Goal: Task Accomplishment & Management: Use online tool/utility

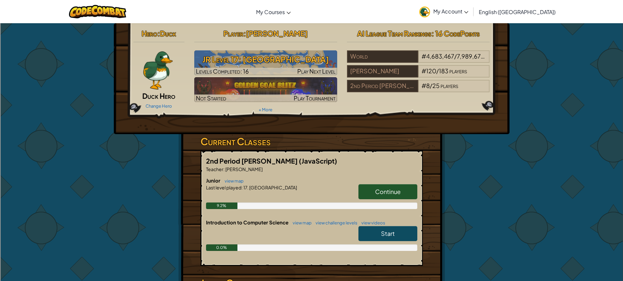
click at [397, 186] on link "Continue" at bounding box center [387, 191] width 59 height 15
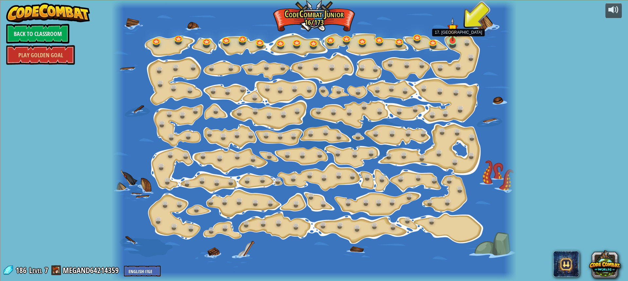
click at [450, 41] on img at bounding box center [452, 29] width 10 height 24
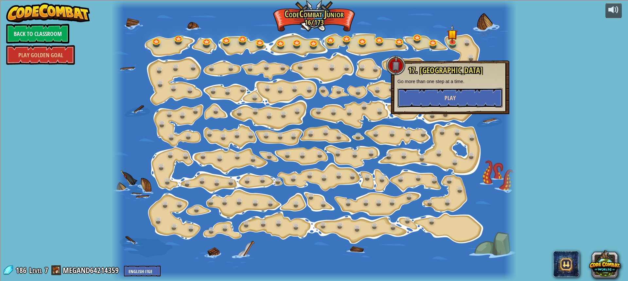
drag, startPoint x: 451, startPoint y: 99, endPoint x: 444, endPoint y: 94, distance: 8.8
click at [444, 94] on span "Play" at bounding box center [449, 98] width 11 height 8
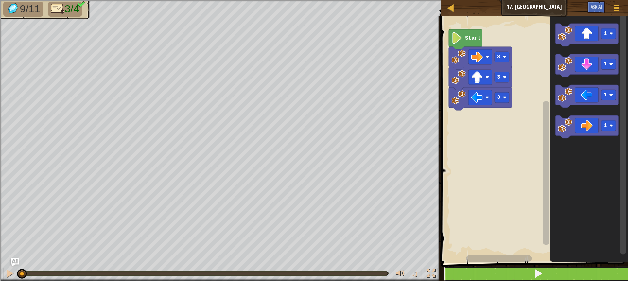
click at [518, 274] on button at bounding box center [538, 273] width 189 height 15
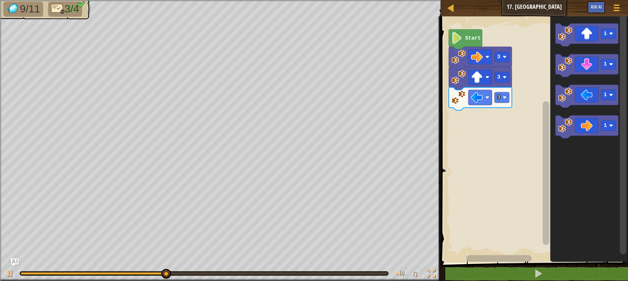
click at [476, 124] on div "3 3 3 Start 1 1 1 1" at bounding box center [533, 138] width 189 height 250
click at [552, 95] on icon "1 1 1 1" at bounding box center [589, 138] width 78 height 250
click at [564, 78] on icon "1 1 1 1" at bounding box center [589, 138] width 78 height 250
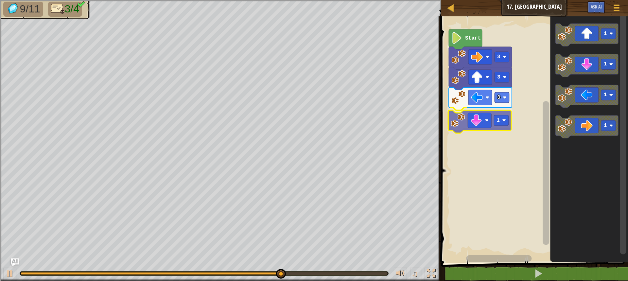
click at [458, 131] on div "3 1 3 3 Start 1 1 1 1 1" at bounding box center [533, 138] width 189 height 250
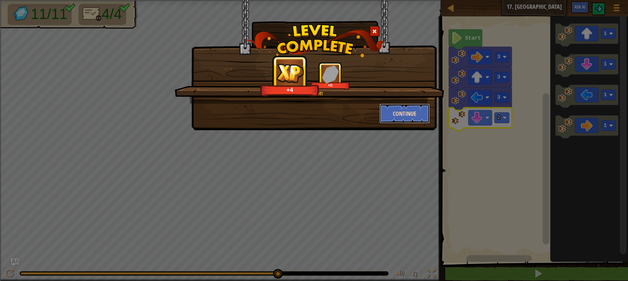
click at [404, 114] on button "Continue" at bounding box center [404, 114] width 51 height 20
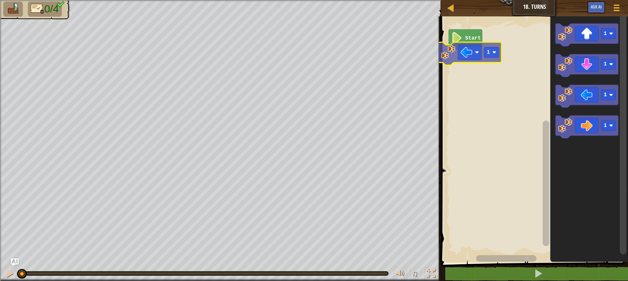
click at [457, 55] on div "Start 1 1 1 1 1 1" at bounding box center [533, 138] width 189 height 250
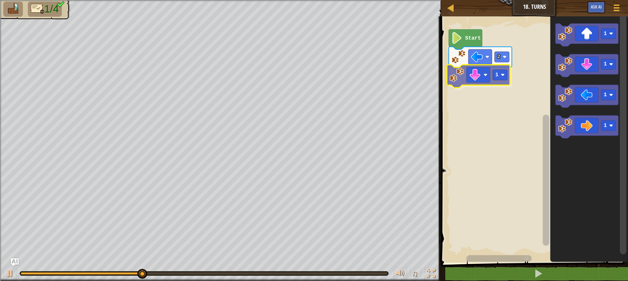
click at [461, 68] on div "Start 2 1 1 1 1 1 1" at bounding box center [533, 138] width 189 height 250
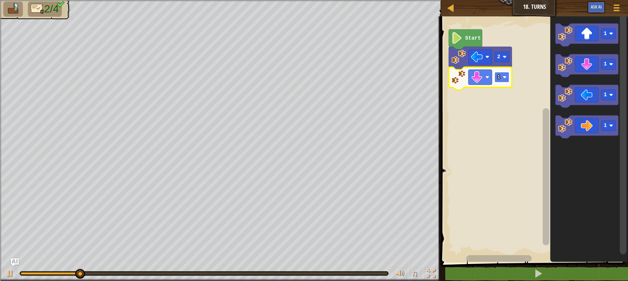
click at [498, 77] on text "1" at bounding box center [498, 77] width 3 height 6
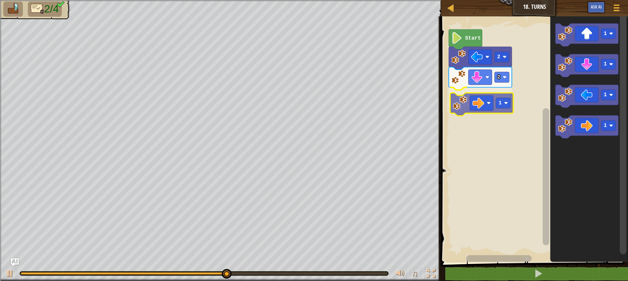
click at [465, 105] on div "Start 2 2 1 1 1 1 1 1" at bounding box center [533, 138] width 189 height 250
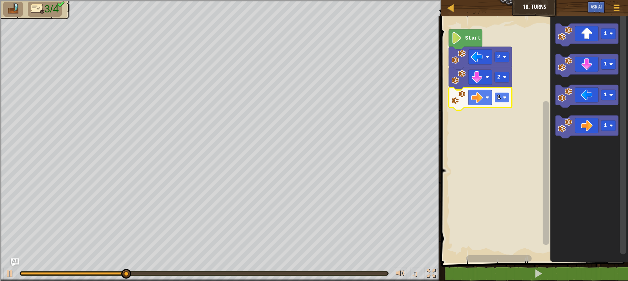
click at [500, 97] on rect "Blockly Workspace" at bounding box center [502, 97] width 15 height 10
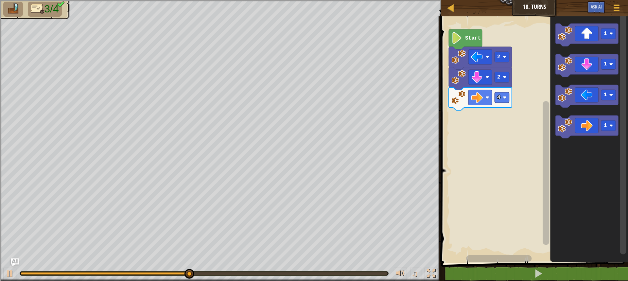
click at [502, 143] on div "Start 2 2 4 1 1 1 1" at bounding box center [533, 138] width 189 height 250
click at [544, 69] on div "Start 2 2 4 1 1 1 1" at bounding box center [533, 138] width 189 height 250
click at [535, 78] on div "Start 2 2 4 1 1 1 1" at bounding box center [533, 138] width 189 height 250
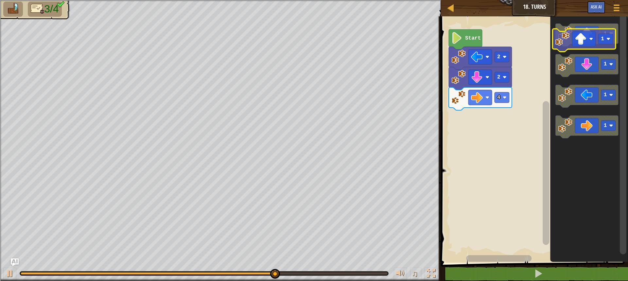
click at [561, 49] on icon "1 1 1 1" at bounding box center [589, 138] width 78 height 250
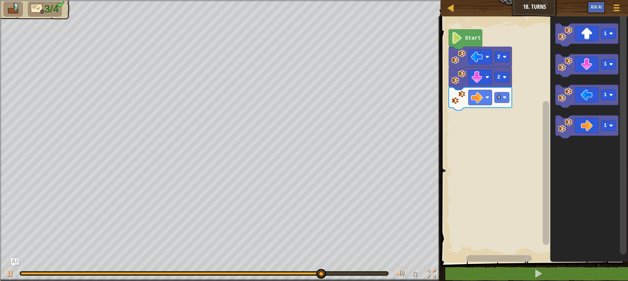
click at [563, 46] on g "1" at bounding box center [586, 35] width 63 height 23
click at [562, 46] on rect "Blockly Workspace" at bounding box center [586, 35] width 63 height 23
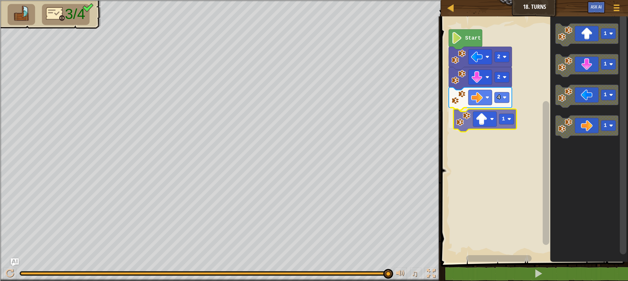
click at [455, 129] on div "Start 2 2 4 1 1 1 1 1 1" at bounding box center [533, 138] width 189 height 250
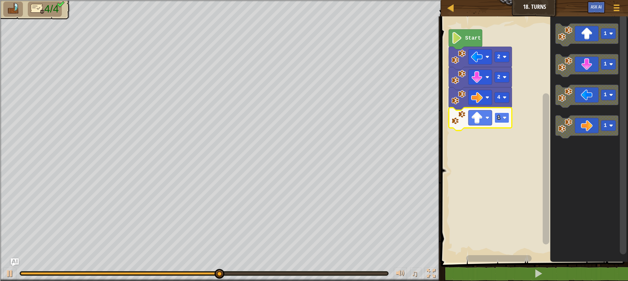
click at [504, 122] on rect "Blockly Workspace" at bounding box center [502, 118] width 15 height 10
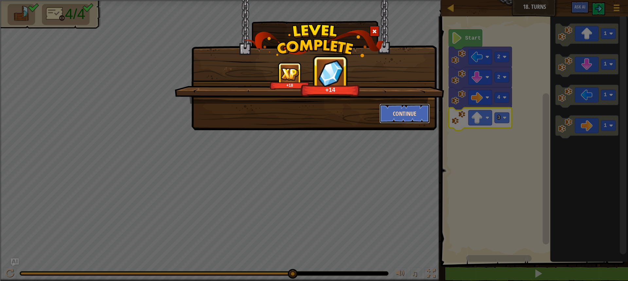
click at [409, 115] on button "Continue" at bounding box center [404, 114] width 51 height 20
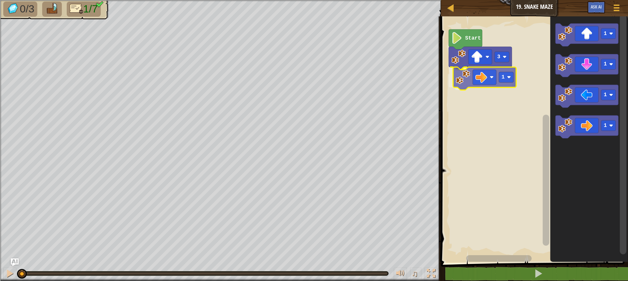
click at [464, 76] on div "3 1 Start 1 1 1 1 1" at bounding box center [533, 138] width 189 height 250
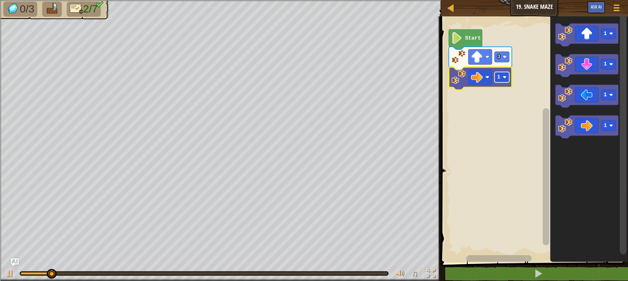
click at [509, 82] on rect "Blockly Workspace" at bounding box center [502, 77] width 15 height 10
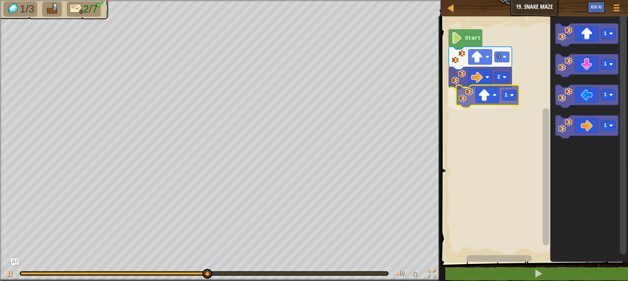
click at [466, 100] on div "Start 3 2 1 1 1 1 1 1" at bounding box center [533, 138] width 189 height 250
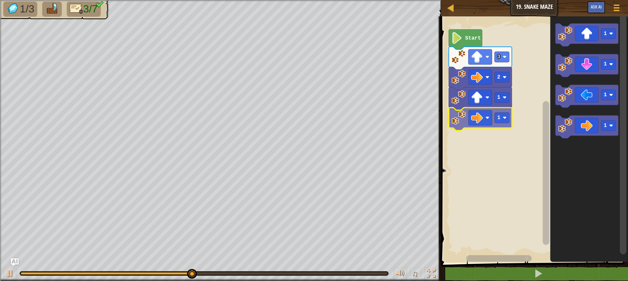
click at [467, 114] on div "Start 3 2 1 1 1 1 1 1 1" at bounding box center [533, 138] width 189 height 250
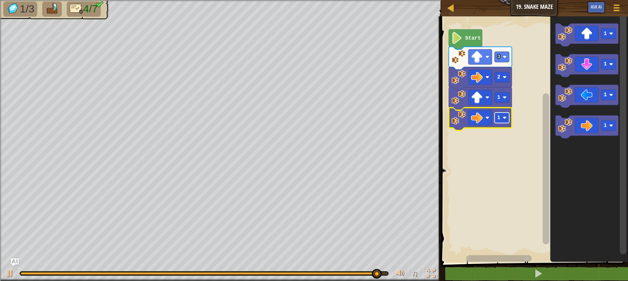
click at [501, 120] on rect "Blockly Workspace" at bounding box center [502, 118] width 15 height 10
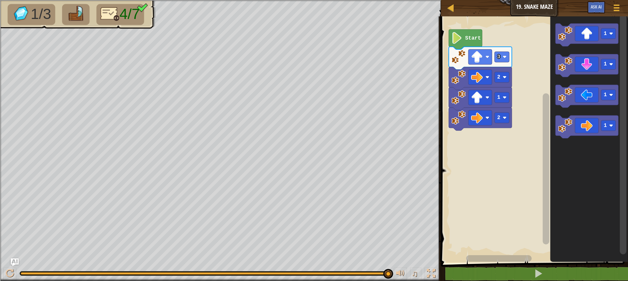
click at [512, 143] on div "Start 3 2 1 2 1 1 1 1" at bounding box center [533, 138] width 189 height 250
click at [461, 139] on div "Start 3 2 1 2 1 1 1 1 1" at bounding box center [533, 138] width 189 height 250
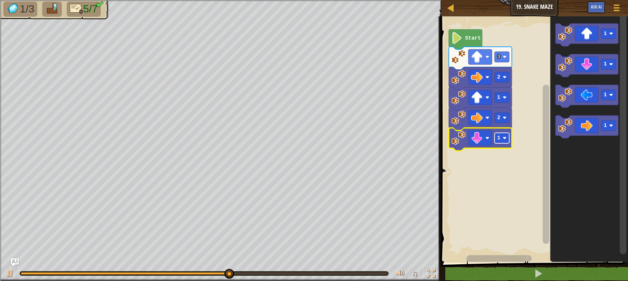
click at [505, 143] on rect "Blockly Workspace" at bounding box center [502, 138] width 15 height 10
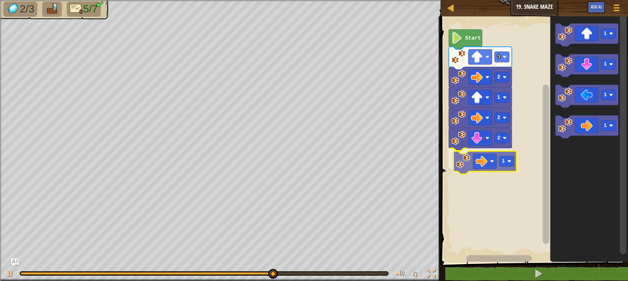
click at [459, 161] on div "Start 3 2 1 2 2 1 1 1 1 1 1" at bounding box center [533, 138] width 189 height 250
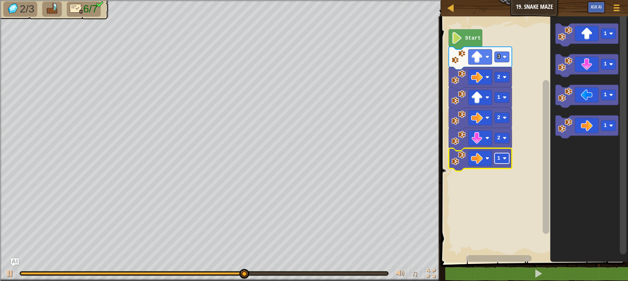
click at [499, 161] on text "1" at bounding box center [498, 158] width 3 height 6
click at [521, 138] on div "Start 3 2 1 2 2 2 1 1 1 1" at bounding box center [533, 138] width 189 height 250
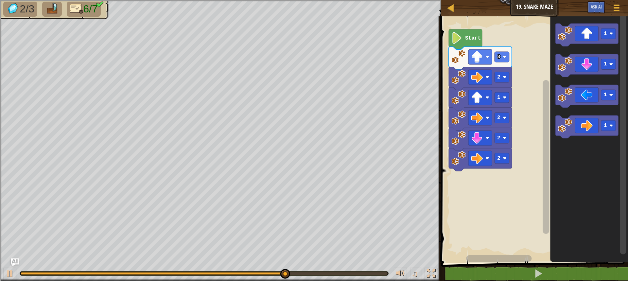
click at [559, 60] on g "1 1 1 1" at bounding box center [586, 81] width 63 height 115
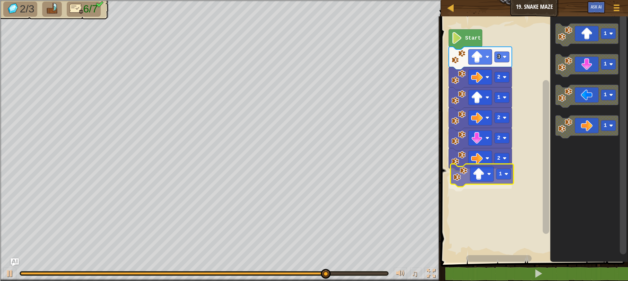
click at [460, 176] on div "Start 3 2 1 2 2 2 1 1 1 1 1 1" at bounding box center [533, 138] width 189 height 250
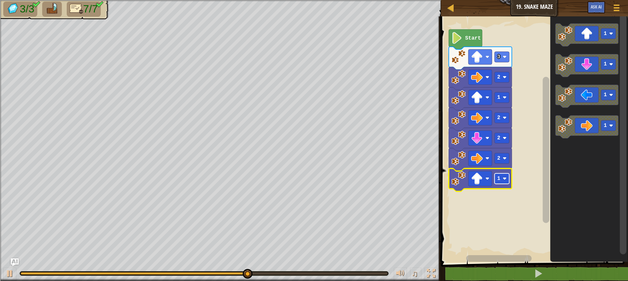
click at [501, 176] on rect "Blockly Workspace" at bounding box center [502, 178] width 15 height 10
click at [501, 180] on rect "Blockly Workspace" at bounding box center [502, 178] width 15 height 10
click at [503, 180] on image "Blockly Workspace" at bounding box center [504, 179] width 4 height 4
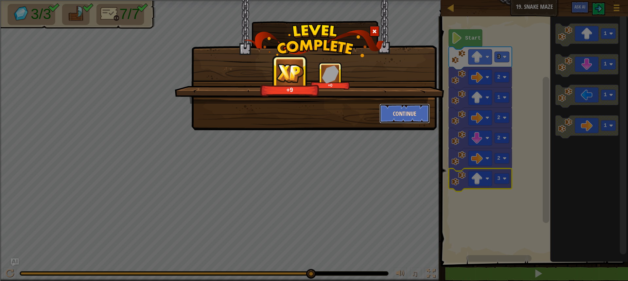
click at [391, 115] on button "Continue" at bounding box center [404, 114] width 51 height 20
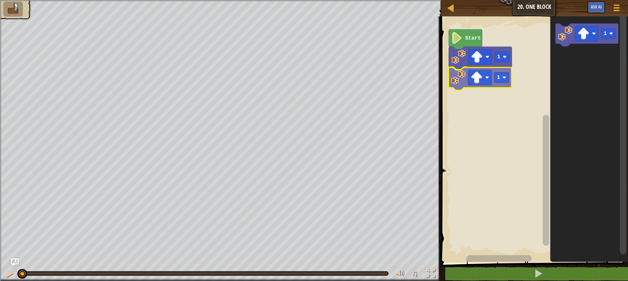
click at [456, 82] on div "1 1 Start 1 1" at bounding box center [533, 138] width 189 height 250
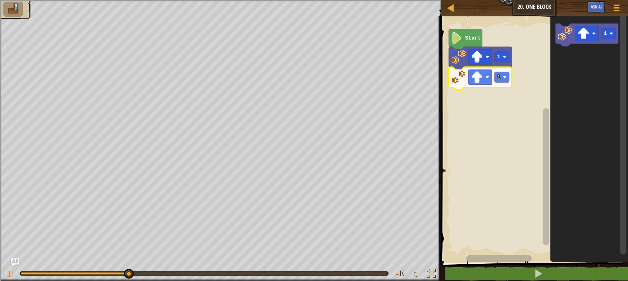
click at [536, 91] on rect "Blockly Workspace" at bounding box center [533, 138] width 189 height 250
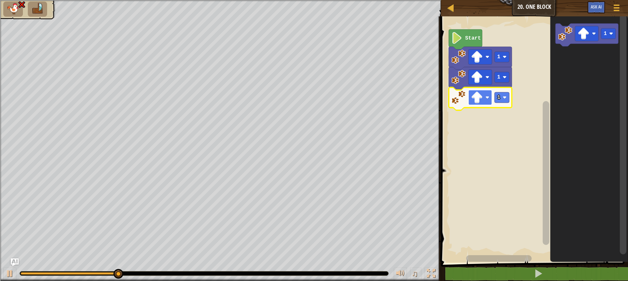
click at [488, 99] on image "Blockly Workspace" at bounding box center [487, 98] width 4 height 4
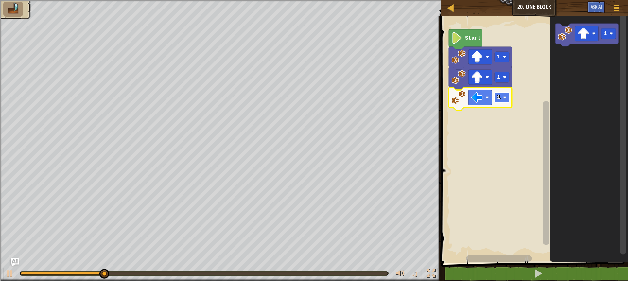
click at [497, 101] on rect "Blockly Workspace" at bounding box center [502, 97] width 15 height 10
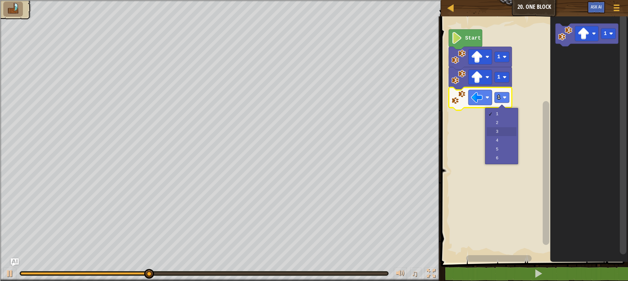
drag, startPoint x: 496, startPoint y: 130, endPoint x: 494, endPoint y: 132, distance: 3.7
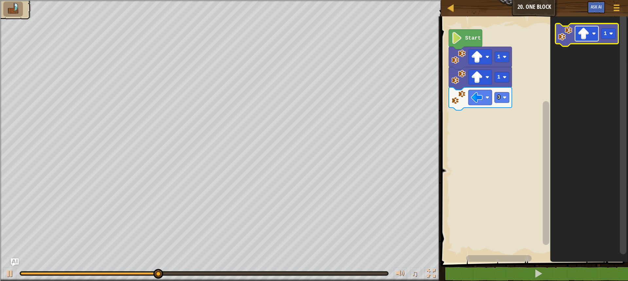
click at [583, 28] on image "Blockly Workspace" at bounding box center [584, 34] width 12 height 12
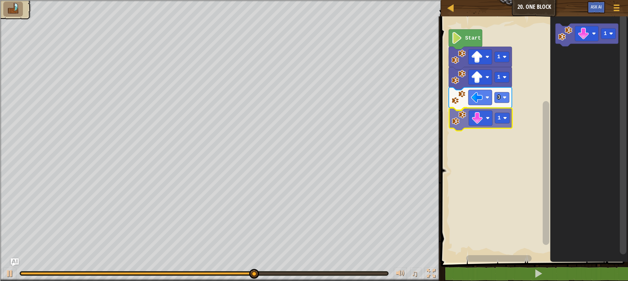
click at [462, 125] on div "Start 1 1 3 1 1 1" at bounding box center [533, 138] width 189 height 250
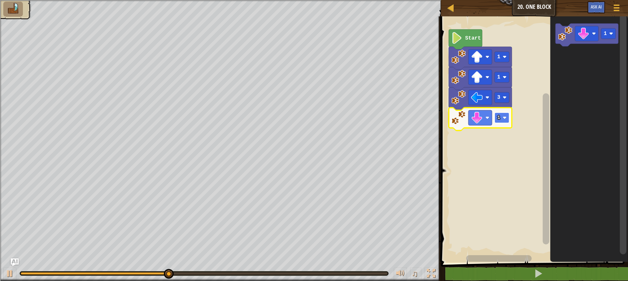
click at [500, 122] on rect "Blockly Workspace" at bounding box center [502, 118] width 15 height 10
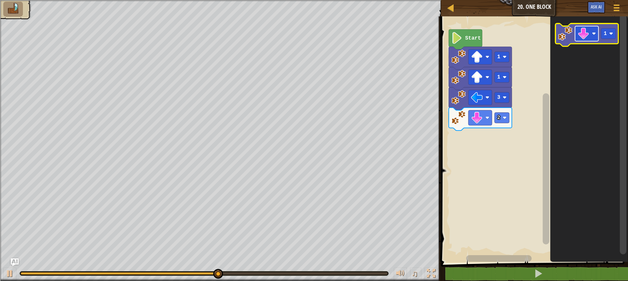
click at [581, 35] on image "Blockly Workspace" at bounding box center [584, 34] width 12 height 12
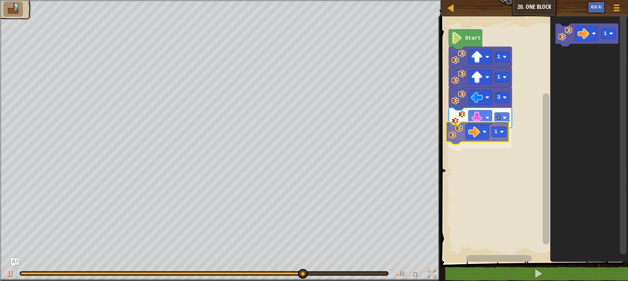
click at [452, 132] on div "Start 1 1 3 2 1 1 1" at bounding box center [533, 138] width 189 height 250
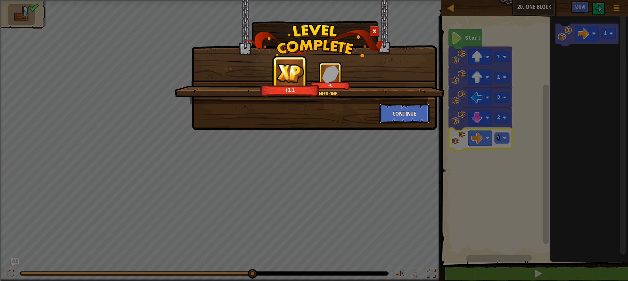
click at [402, 105] on button "Continue" at bounding box center [404, 114] width 51 height 20
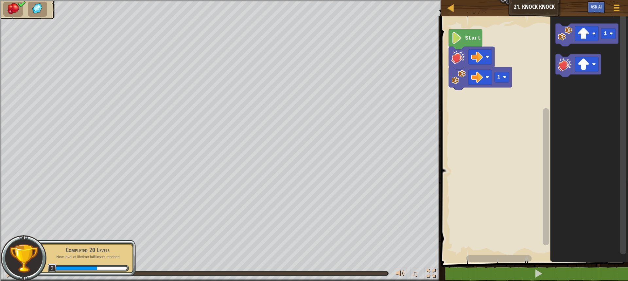
click at [497, 61] on rect "Blockly Workspace" at bounding box center [533, 138] width 189 height 250
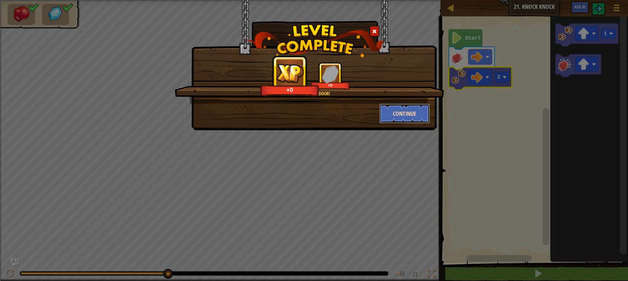
click at [421, 108] on button "Continue" at bounding box center [404, 114] width 51 height 20
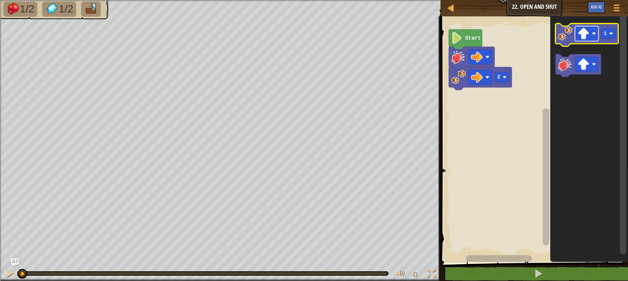
click at [581, 35] on image "Blockly Workspace" at bounding box center [584, 34] width 12 height 12
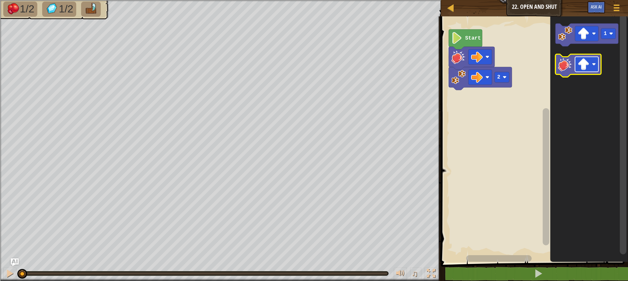
click at [590, 70] on rect "Blockly Workspace" at bounding box center [587, 64] width 24 height 15
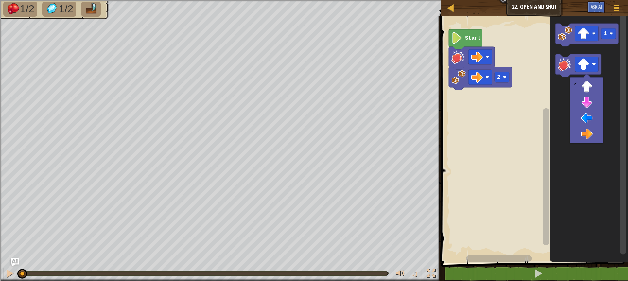
click at [513, 129] on rect "Blockly Workspace" at bounding box center [533, 138] width 189 height 250
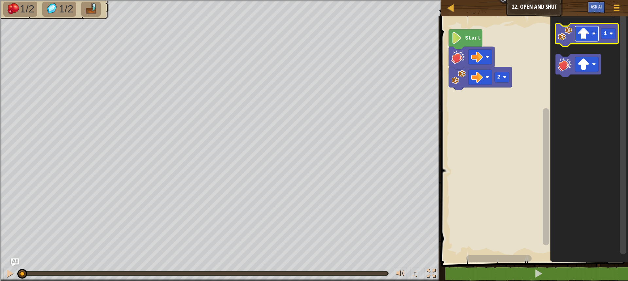
click at [583, 38] on image "Blockly Workspace" at bounding box center [584, 34] width 12 height 12
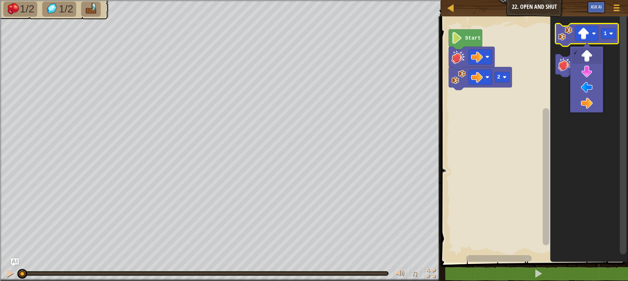
click at [566, 36] on image "Blockly Workspace" at bounding box center [565, 33] width 14 height 14
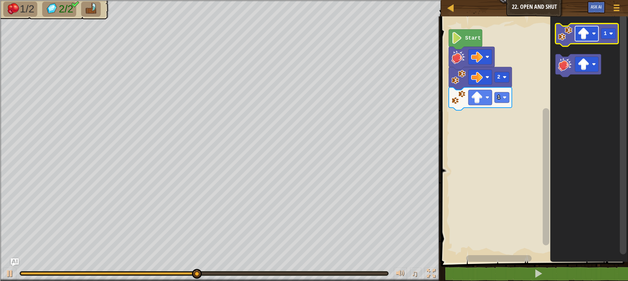
click at [584, 41] on rect "Blockly Workspace" at bounding box center [587, 33] width 24 height 15
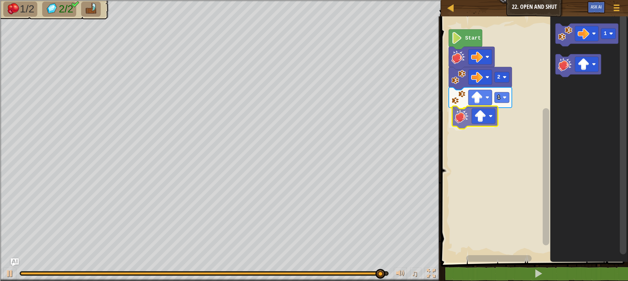
click at [460, 122] on div "2 1 Start 1" at bounding box center [533, 138] width 189 height 250
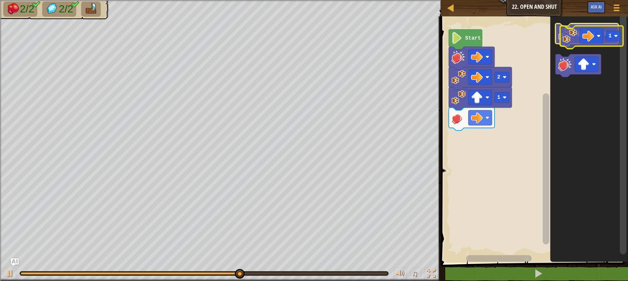
click at [569, 36] on image "Blockly Workspace" at bounding box center [565, 33] width 14 height 14
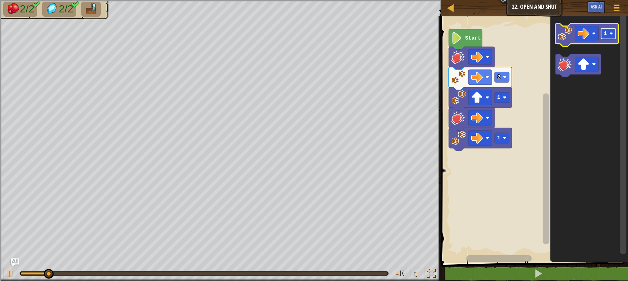
click at [608, 36] on rect "Blockly Workspace" at bounding box center [608, 33] width 15 height 10
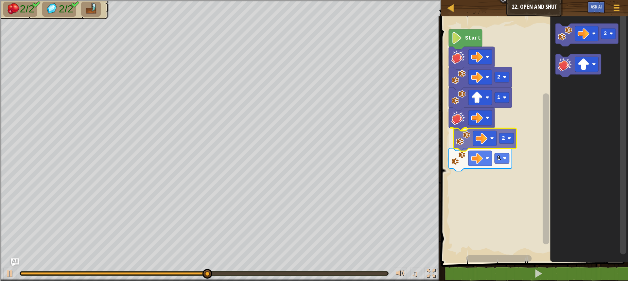
click at [464, 145] on div "Start 2 1 2 1 2 2" at bounding box center [533, 138] width 189 height 250
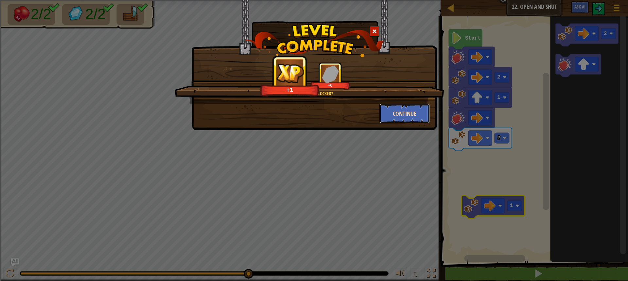
click at [385, 118] on button "Continue" at bounding box center [404, 114] width 51 height 20
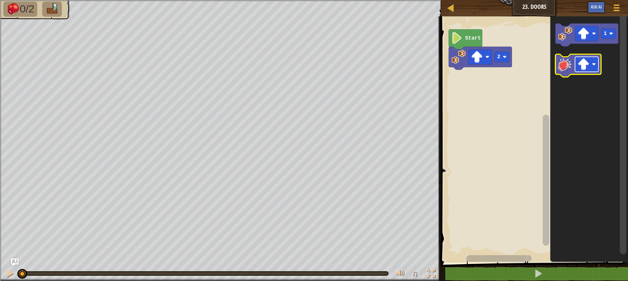
click at [581, 68] on image "Blockly Workspace" at bounding box center [584, 65] width 12 height 12
click at [572, 77] on rect "Blockly Workspace" at bounding box center [578, 65] width 46 height 23
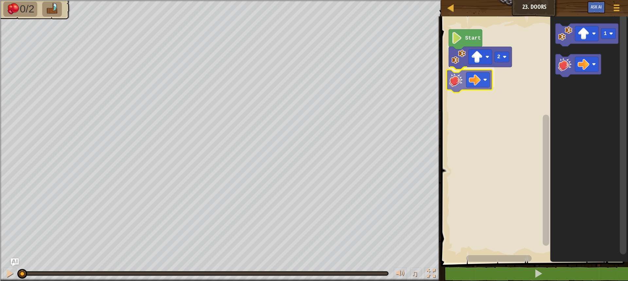
click at [456, 77] on div "2 Start 1" at bounding box center [533, 138] width 189 height 250
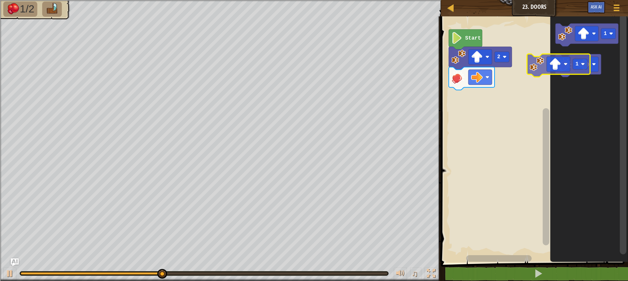
click at [573, 32] on icon "Blockly Workspace" at bounding box center [586, 35] width 63 height 23
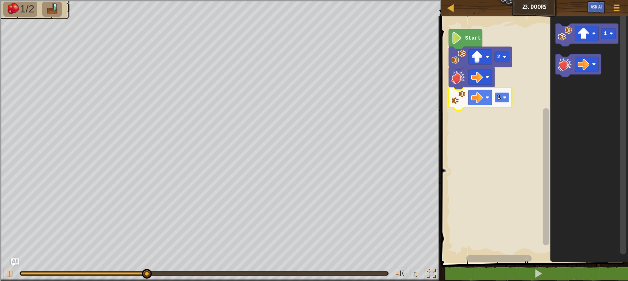
click at [500, 103] on rect "Blockly Workspace" at bounding box center [502, 97] width 15 height 10
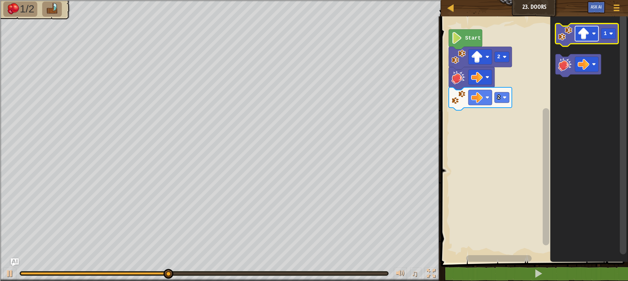
click at [577, 35] on rect "Blockly Workspace" at bounding box center [587, 33] width 24 height 15
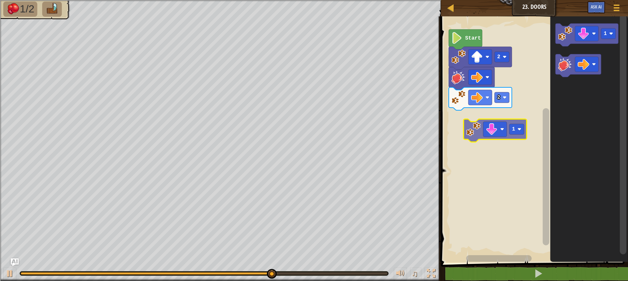
click at [466, 121] on div "Start 2 2 1 1" at bounding box center [533, 138] width 189 height 250
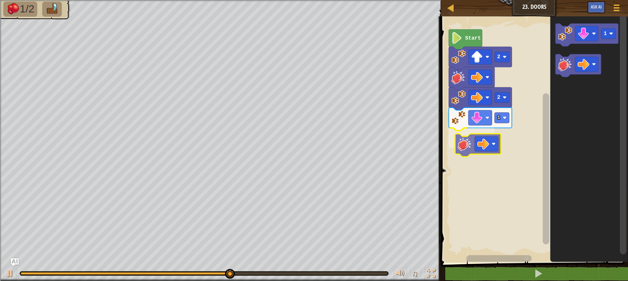
click at [464, 144] on div "Start 2 2 1 1" at bounding box center [533, 138] width 189 height 250
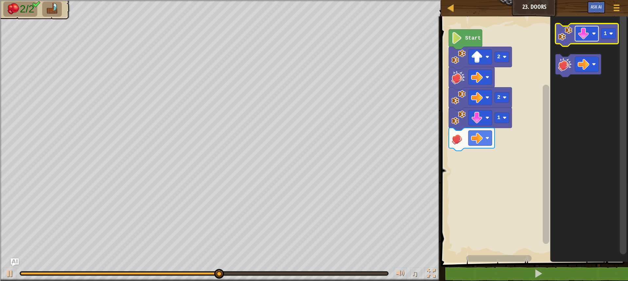
click at [583, 37] on image "Blockly Workspace" at bounding box center [584, 34] width 12 height 12
click at [606, 40] on icon "Blockly Workspace" at bounding box center [586, 35] width 63 height 23
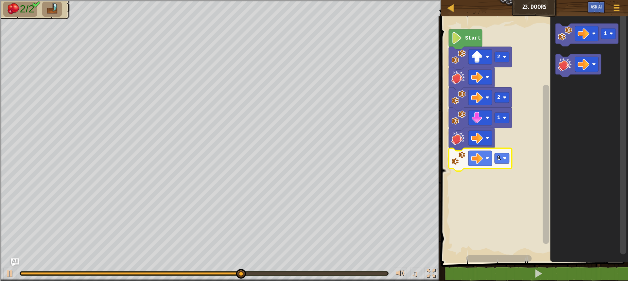
click at [497, 165] on icon "Blockly Workspace" at bounding box center [480, 159] width 63 height 23
click at [499, 157] on text "1" at bounding box center [498, 158] width 3 height 6
click at [581, 28] on image "Blockly Workspace" at bounding box center [584, 34] width 12 height 12
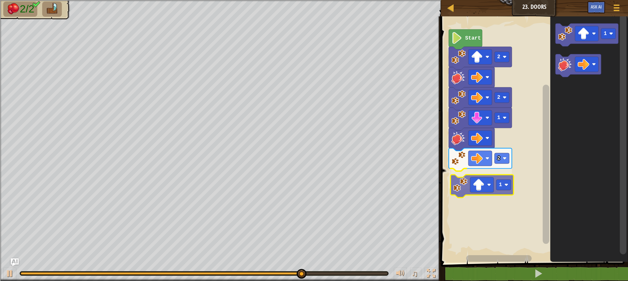
click at [462, 182] on div "Start 2 2 1 2 1 1 1" at bounding box center [533, 138] width 189 height 250
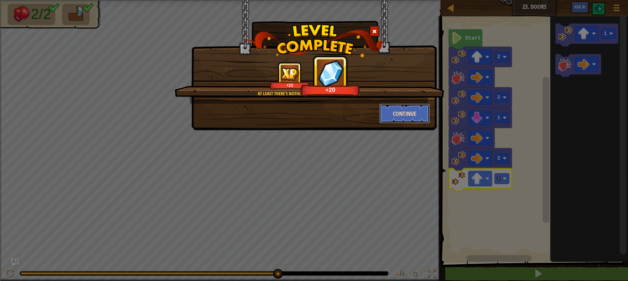
click at [422, 117] on button "Continue" at bounding box center [404, 114] width 51 height 20
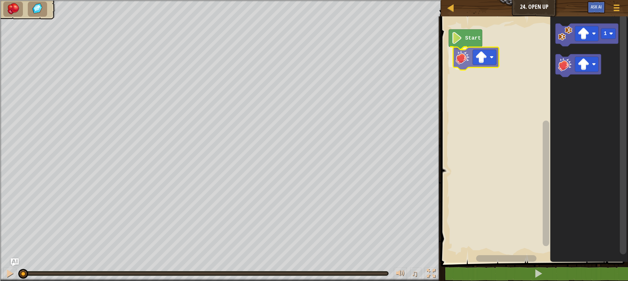
click at [465, 59] on div "Start 1" at bounding box center [533, 138] width 189 height 250
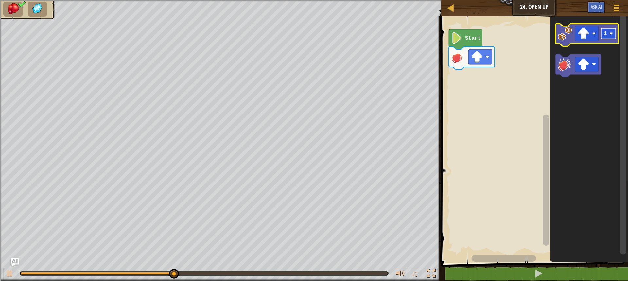
click at [610, 32] on image "Blockly Workspace" at bounding box center [611, 34] width 4 height 4
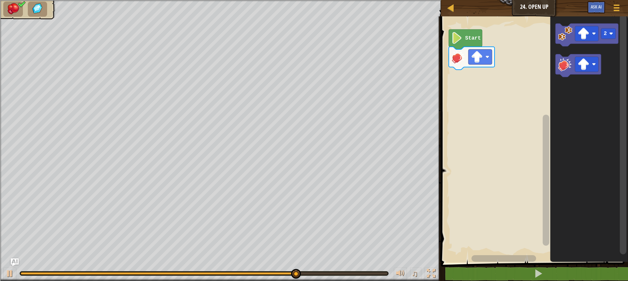
click at [503, 91] on div "Start 2" at bounding box center [533, 138] width 189 height 250
click at [561, 44] on icon "Blockly Workspace" at bounding box center [586, 35] width 63 height 23
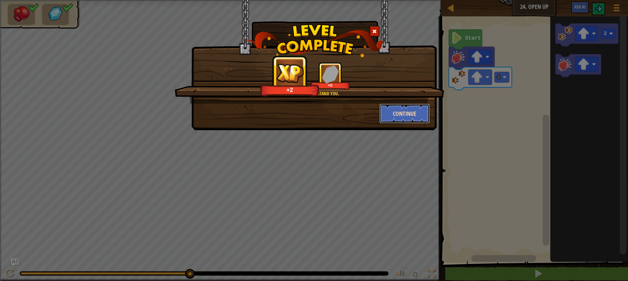
click at [388, 120] on button "Continue" at bounding box center [404, 114] width 51 height 20
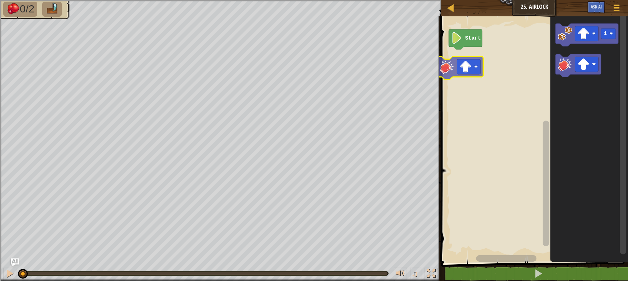
click at [444, 68] on div "Start 1" at bounding box center [533, 138] width 189 height 250
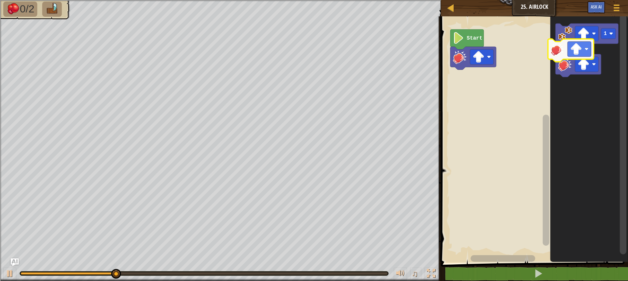
click at [559, 57] on icon "Blockly Workspace" at bounding box center [578, 65] width 46 height 23
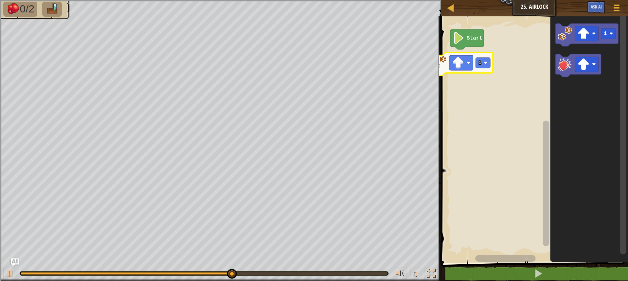
click at [450, 61] on div "Start 1 1" at bounding box center [533, 138] width 189 height 250
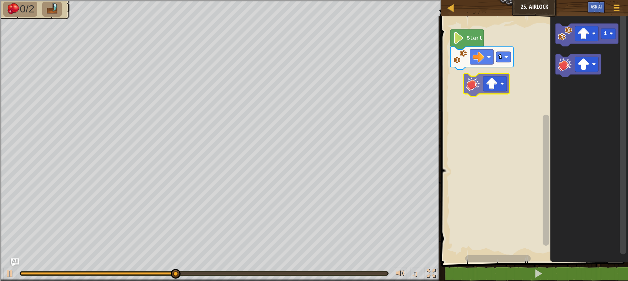
click at [458, 80] on div "Start 1 1" at bounding box center [533, 138] width 189 height 250
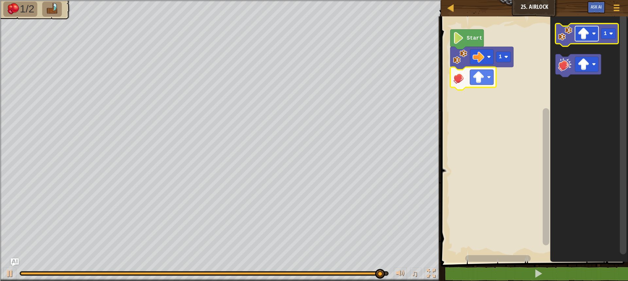
click at [582, 37] on image "Blockly Workspace" at bounding box center [584, 34] width 12 height 12
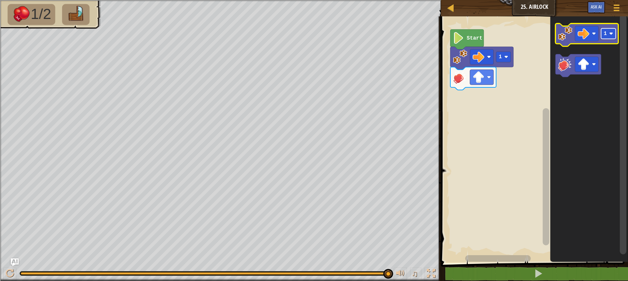
click at [611, 31] on rect "Blockly Workspace" at bounding box center [608, 33] width 15 height 10
click at [563, 35] on image "Blockly Workspace" at bounding box center [565, 33] width 14 height 14
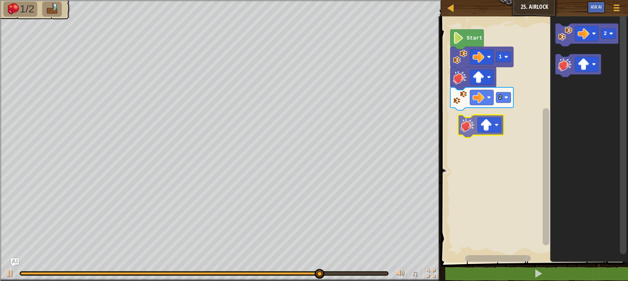
click at [460, 122] on div "Start 1 2 2" at bounding box center [533, 138] width 189 height 250
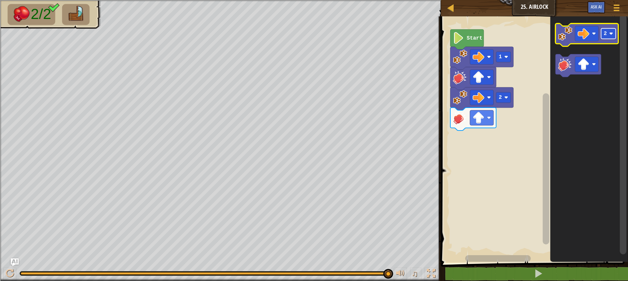
click at [607, 34] on rect "Blockly Workspace" at bounding box center [608, 33] width 15 height 10
click at [561, 39] on image "Blockly Workspace" at bounding box center [565, 33] width 14 height 14
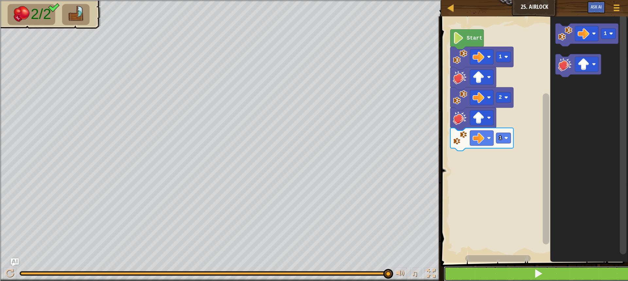
click at [510, 277] on button at bounding box center [538, 273] width 189 height 15
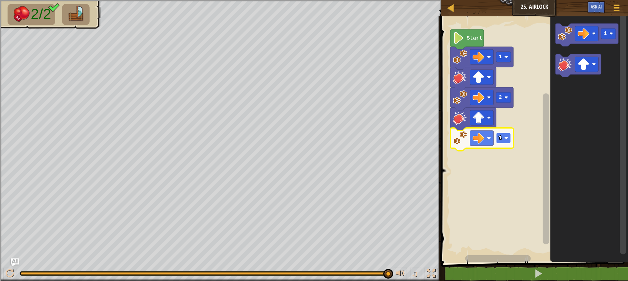
click at [504, 137] on rect "Blockly Workspace" at bounding box center [503, 138] width 15 height 10
click at [506, 136] on image "Blockly Workspace" at bounding box center [506, 138] width 4 height 4
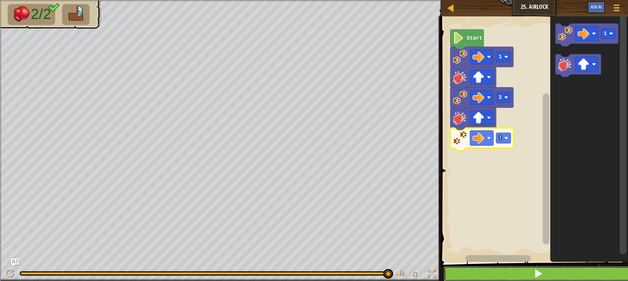
click at [499, 272] on button at bounding box center [538, 273] width 189 height 15
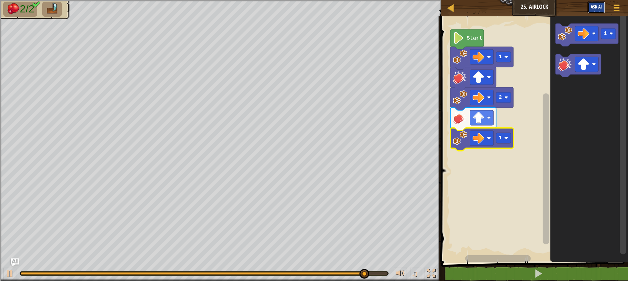
click at [591, 11] on button "Ask AI" at bounding box center [596, 7] width 18 height 12
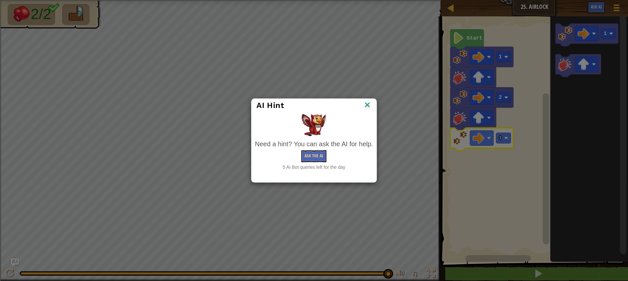
click at [322, 163] on div "Need a hint? You can ask the AI for help. Ask the AI 5 AI Bot queries left for …" at bounding box center [314, 154] width 118 height 31
click at [318, 153] on button "Ask the AI" at bounding box center [313, 156] width 25 height 12
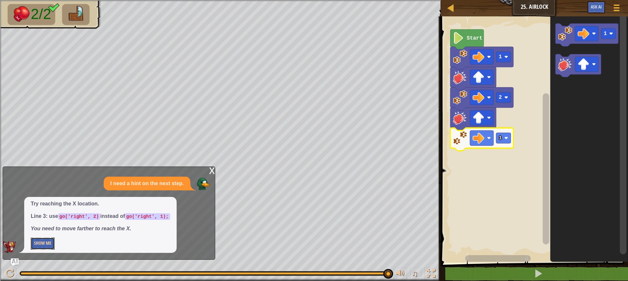
click at [31, 244] on button "Show Me" at bounding box center [43, 243] width 24 height 12
click at [499, 140] on text "1" at bounding box center [499, 138] width 3 height 6
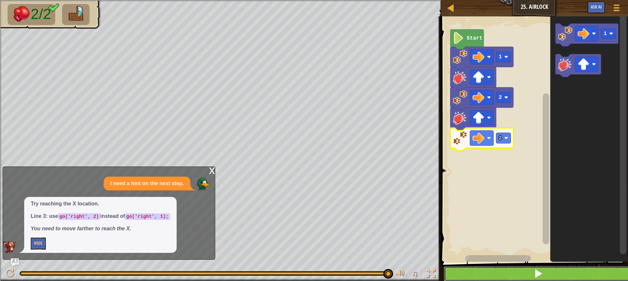
click at [525, 279] on button at bounding box center [538, 273] width 189 height 15
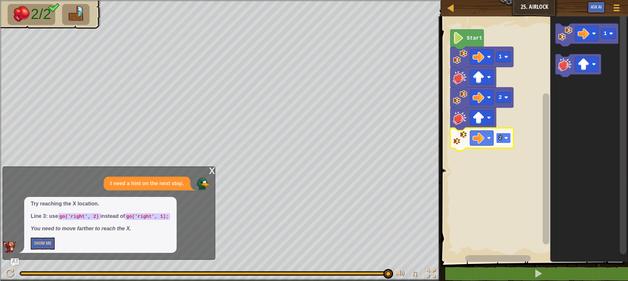
click at [511, 134] on rect "Blockly Workspace" at bounding box center [503, 138] width 15 height 10
click at [491, 125] on div "Start 1 2 1 1" at bounding box center [533, 138] width 189 height 250
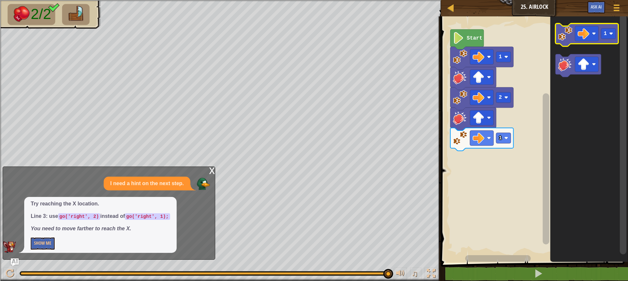
click at [559, 40] on image "Blockly Workspace" at bounding box center [565, 33] width 14 height 14
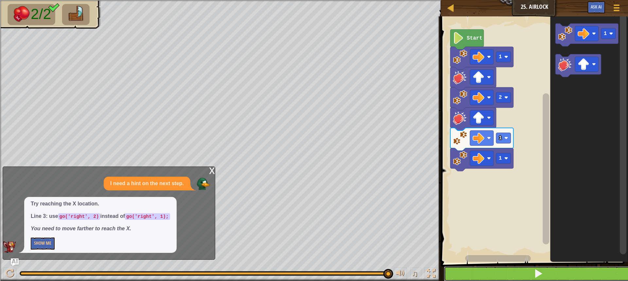
drag, startPoint x: 533, startPoint y: 278, endPoint x: 533, endPoint y: 274, distance: 4.3
click at [533, 274] on button at bounding box center [538, 273] width 189 height 15
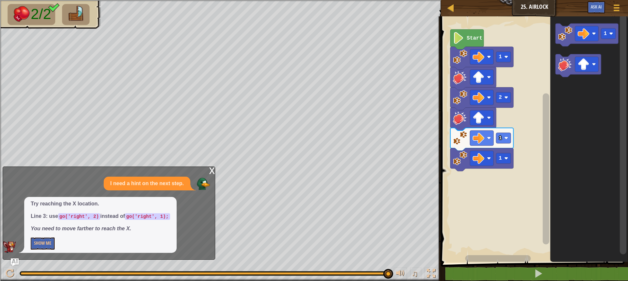
click at [46, 252] on div "Try reaching the X location. Line 3: use go('right', 2) instead of go('right', …" at bounding box center [100, 225] width 152 height 56
click at [45, 243] on button "Show Me" at bounding box center [43, 243] width 24 height 12
click at [40, 245] on button "Hide" at bounding box center [38, 243] width 15 height 12
click at [43, 241] on button "Show Me" at bounding box center [43, 243] width 24 height 12
click at [43, 241] on button "Hide" at bounding box center [38, 243] width 15 height 12
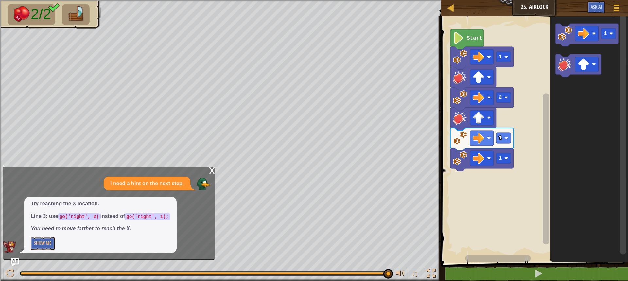
click at [211, 171] on div "x" at bounding box center [212, 170] width 6 height 7
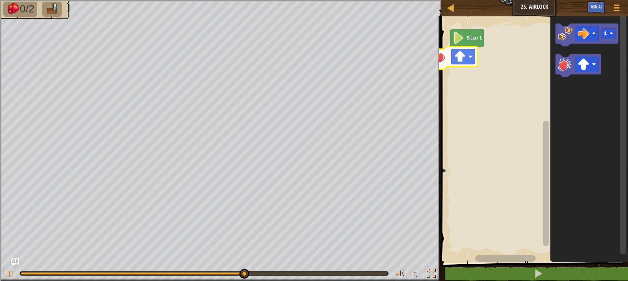
click at [454, 58] on div "Start 1" at bounding box center [533, 138] width 189 height 250
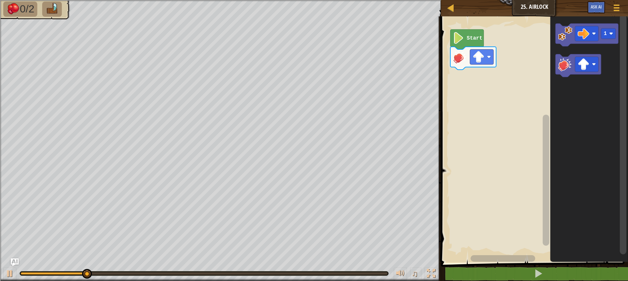
click at [486, 95] on div "Start 1" at bounding box center [533, 138] width 189 height 250
click at [553, 49] on icon "1" at bounding box center [589, 138] width 78 height 250
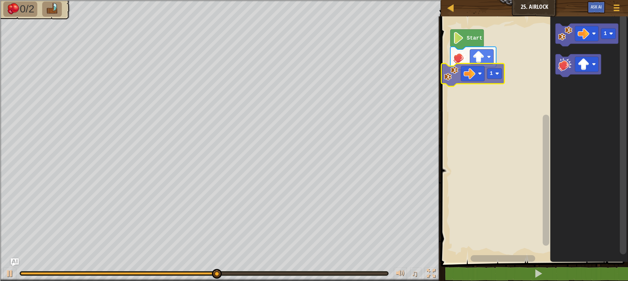
click at [446, 81] on div "Start 1 1 1" at bounding box center [533, 138] width 189 height 250
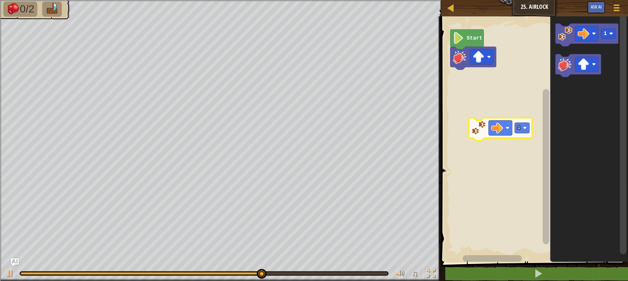
click at [467, 67] on rect "Blockly Workspace" at bounding box center [533, 138] width 189 height 250
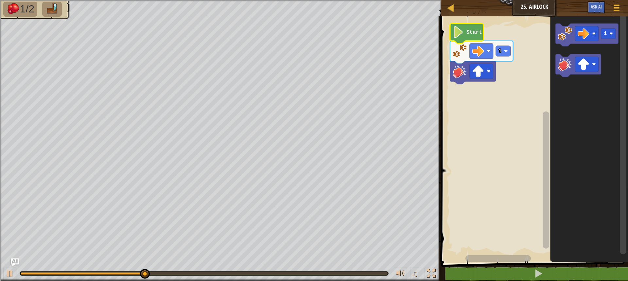
click at [458, 26] on icon "Blockly Workspace" at bounding box center [466, 34] width 33 height 20
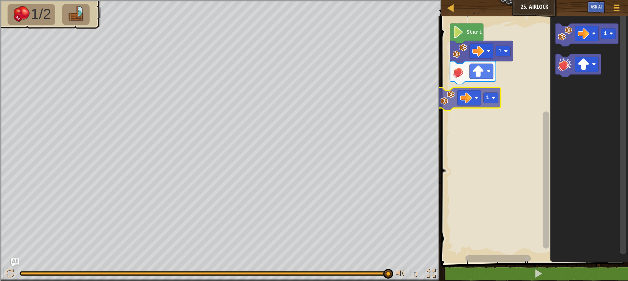
click at [457, 99] on div "Start 1 1 1" at bounding box center [533, 138] width 189 height 250
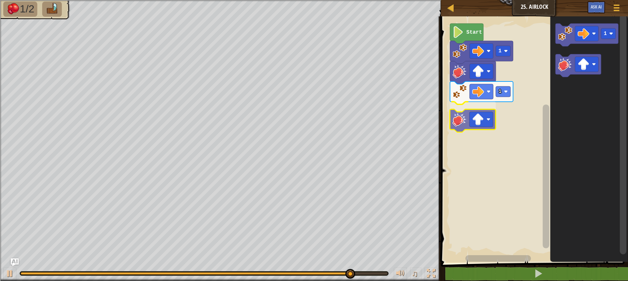
click at [458, 115] on div "Start 1 1 1" at bounding box center [533, 138] width 189 height 250
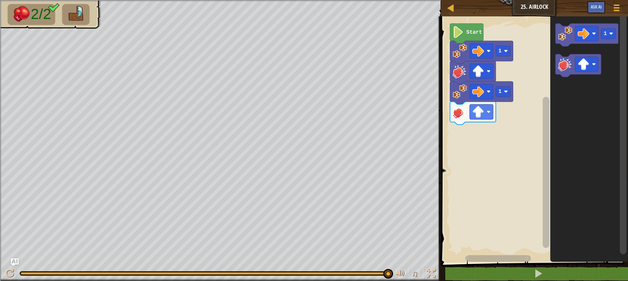
click at [538, 95] on div "Start 1 1 1" at bounding box center [533, 138] width 189 height 250
click at [564, 47] on icon "Blockly Workspace" at bounding box center [589, 138] width 78 height 250
click at [527, 79] on div "Start 1 1 1" at bounding box center [533, 138] width 189 height 250
click at [554, 40] on icon "Blockly Workspace" at bounding box center [589, 138] width 78 height 250
click at [441, 146] on div "Start 1 1 1 1" at bounding box center [533, 138] width 189 height 250
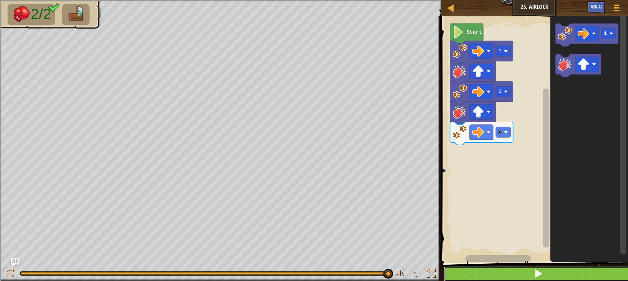
click at [509, 275] on button at bounding box center [538, 273] width 189 height 15
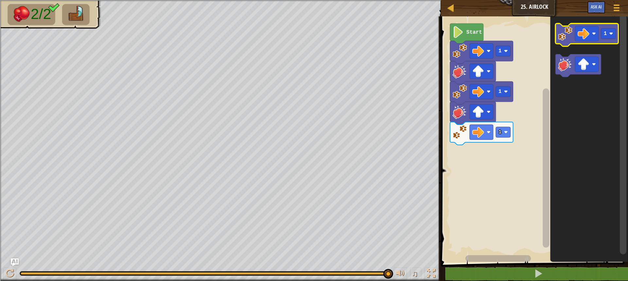
click at [551, 67] on icon "1" at bounding box center [589, 138] width 78 height 250
click at [555, 72] on icon "1" at bounding box center [589, 138] width 78 height 250
click at [532, 94] on div "1 1 1 Start 1" at bounding box center [533, 138] width 189 height 250
click at [555, 24] on icon "Blockly Workspace" at bounding box center [589, 138] width 78 height 250
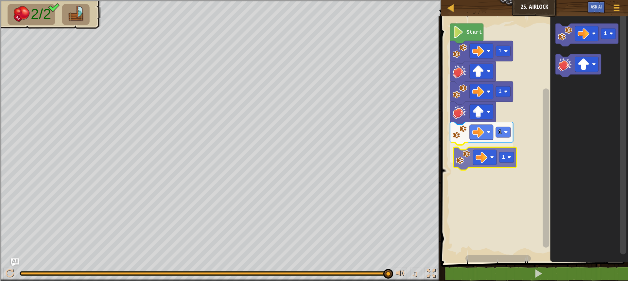
click at [445, 152] on div "1 1 1 1 Start 1 1" at bounding box center [533, 138] width 189 height 250
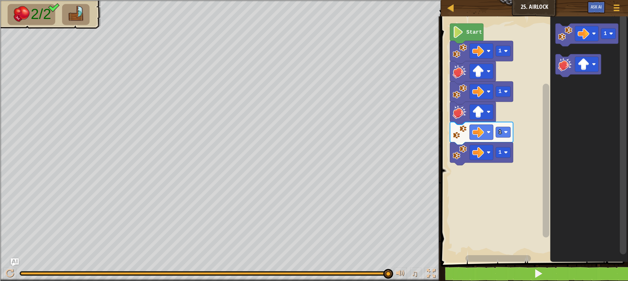
click at [501, 267] on div "1 ההההההההההההההההההההההההההההההההההההההההההההההההההההההההההההההההההההההההההההה…" at bounding box center [533, 164] width 189 height 288
click at [500, 267] on button at bounding box center [538, 273] width 189 height 15
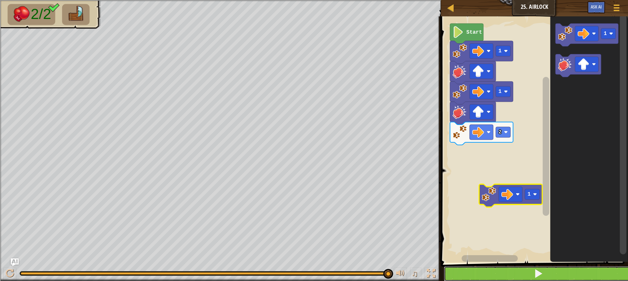
click at [506, 279] on button at bounding box center [538, 273] width 189 height 15
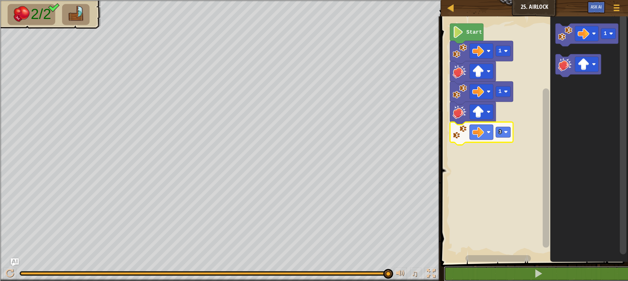
drag, startPoint x: 522, startPoint y: 273, endPoint x: 520, endPoint y: 265, distance: 8.7
click at [520, 267] on button at bounding box center [538, 273] width 189 height 15
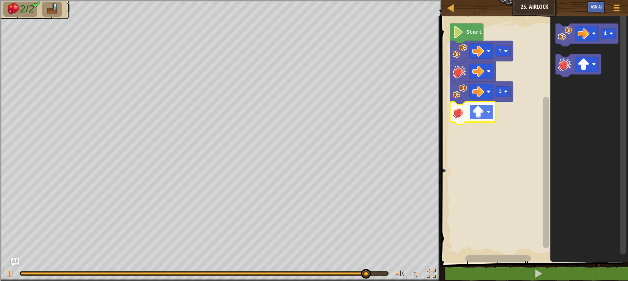
click at [483, 117] on image "Blockly Workspace" at bounding box center [478, 112] width 12 height 12
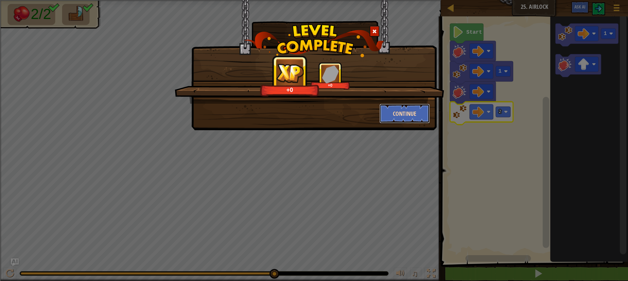
click at [417, 111] on button "Continue" at bounding box center [404, 114] width 51 height 20
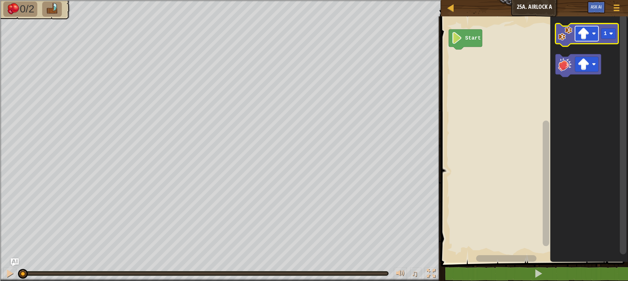
click at [581, 37] on image "Blockly Workspace" at bounding box center [584, 34] width 12 height 12
click at [562, 35] on image "Blockly Workspace" at bounding box center [565, 33] width 14 height 14
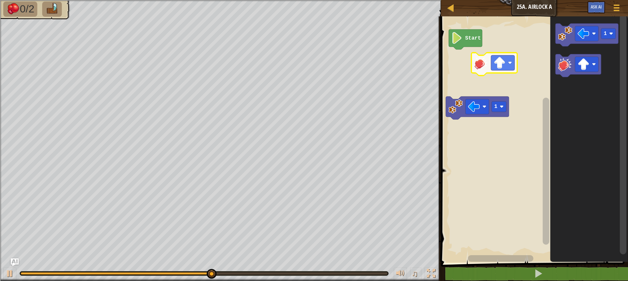
click at [451, 52] on div "Start 1 1" at bounding box center [533, 138] width 189 height 250
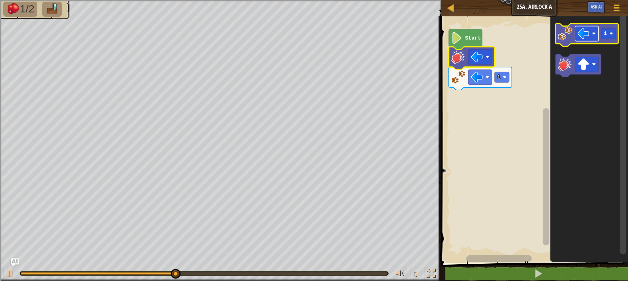
click at [587, 31] on image "Blockly Workspace" at bounding box center [584, 34] width 12 height 12
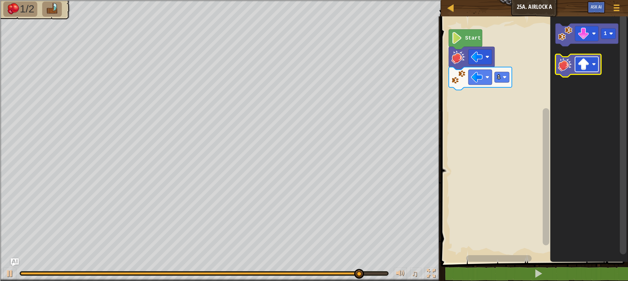
click at [587, 64] on image "Blockly Workspace" at bounding box center [584, 65] width 12 height 12
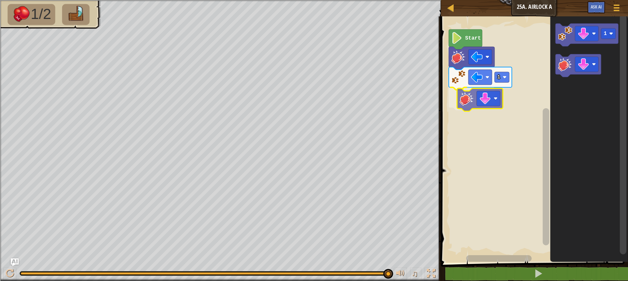
click at [466, 101] on div "Start 1 1" at bounding box center [533, 138] width 189 height 250
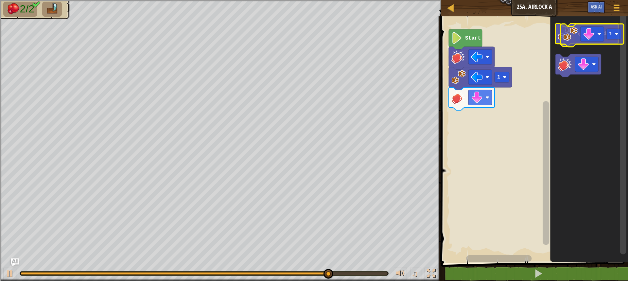
click at [573, 36] on g "1" at bounding box center [586, 35] width 63 height 23
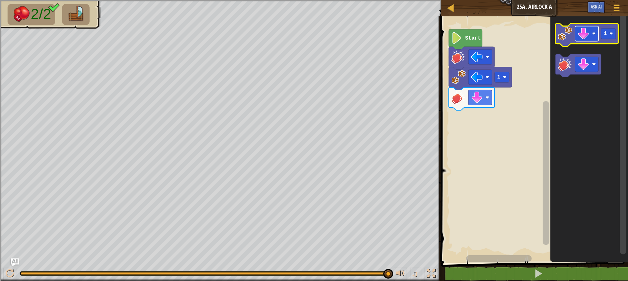
click at [587, 37] on image "Blockly Workspace" at bounding box center [584, 34] width 12 height 12
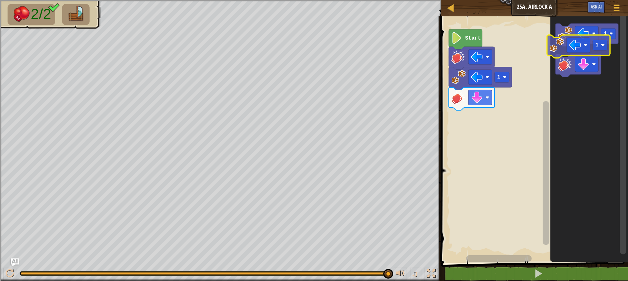
click at [559, 52] on icon "1" at bounding box center [589, 138] width 78 height 250
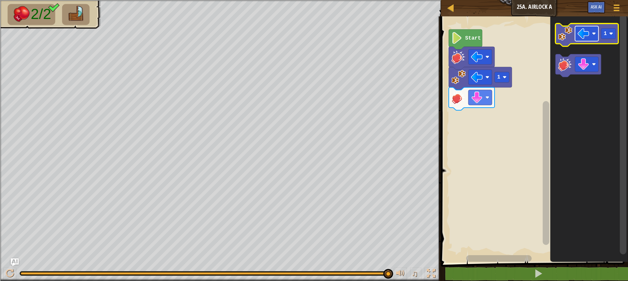
click at [598, 32] on rect "Blockly Workspace" at bounding box center [587, 33] width 24 height 15
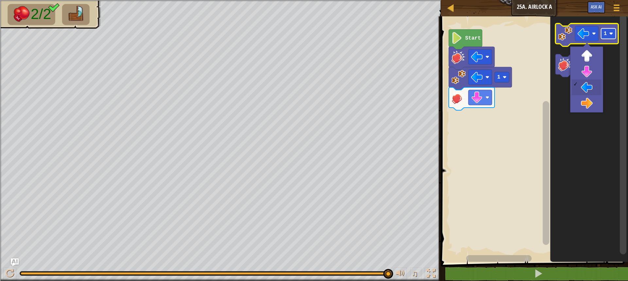
click at [602, 33] on rect "Blockly Workspace" at bounding box center [608, 33] width 15 height 10
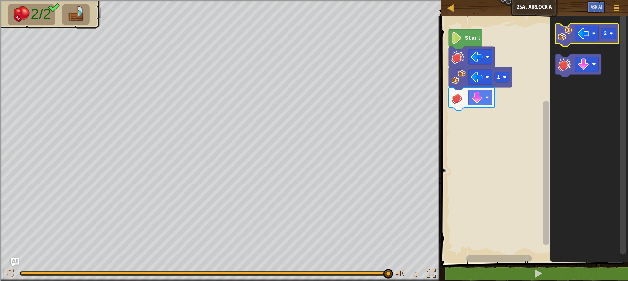
click at [569, 44] on icon "Blockly Workspace" at bounding box center [586, 35] width 63 height 23
